Goal: Task Accomplishment & Management: Manage account settings

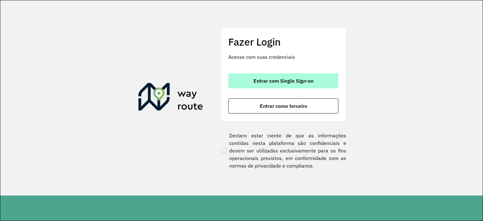
click at [269, 81] on span "Entrar com Single Sign-on" at bounding box center [283, 80] width 60 height 5
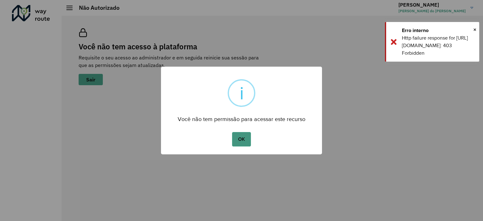
click at [240, 140] on button "OK" at bounding box center [241, 139] width 19 height 14
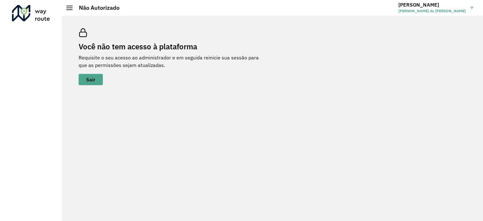
click at [37, 18] on div at bounding box center [31, 13] width 38 height 16
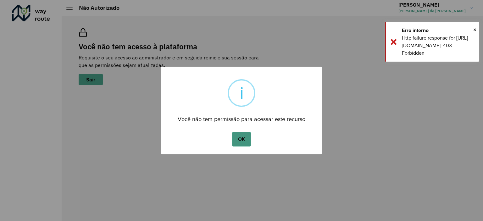
click at [243, 136] on button "OK" at bounding box center [241, 139] width 19 height 14
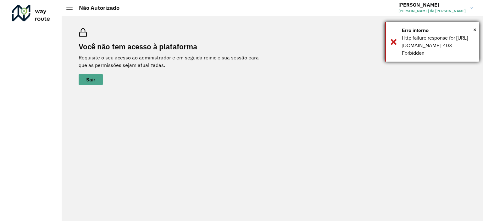
click at [477, 30] on div "× Erro interno Http failure response for [URL][DOMAIN_NAME]: 403 Forbidden" at bounding box center [432, 42] width 94 height 40
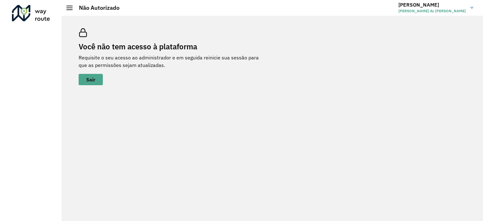
click at [37, 15] on div at bounding box center [31, 13] width 38 height 16
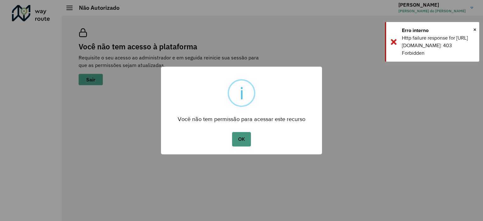
click at [240, 137] on button "OK" at bounding box center [241, 139] width 19 height 14
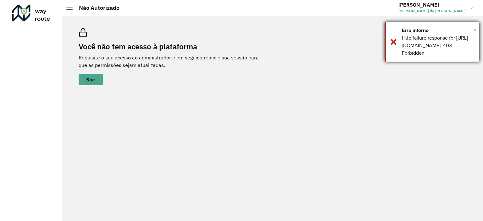
click at [474, 29] on span "×" at bounding box center [474, 29] width 3 height 9
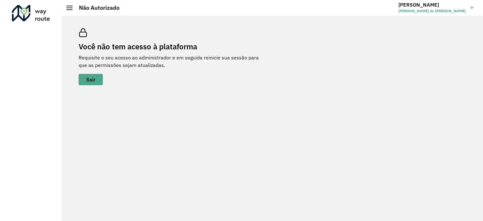
click at [474, 10] on link "Lucas Lucas do Prado" at bounding box center [438, 8] width 80 height 16
click at [459, 48] on span at bounding box center [462, 50] width 12 height 6
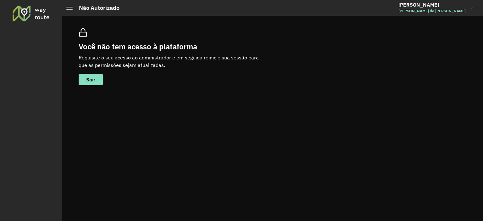
click at [72, 9] on div at bounding box center [69, 8] width 6 height 4
